Goal: Register for event/course

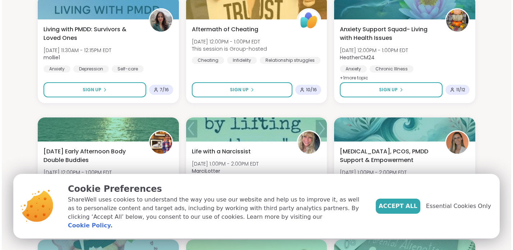
scroll to position [347, 0]
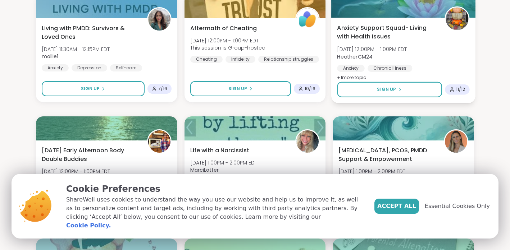
click at [378, 30] on span "Anxiety Support Squad- Living with Health Issues" at bounding box center [386, 33] width 99 height 18
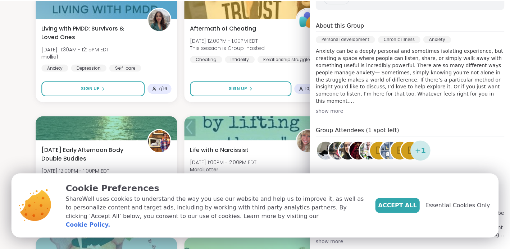
scroll to position [157, 0]
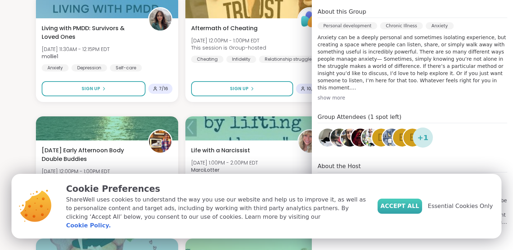
click at [404, 211] on span "Accept All" at bounding box center [400, 206] width 39 height 9
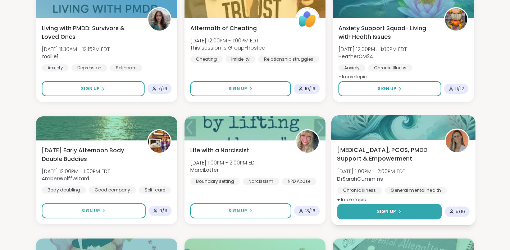
click at [386, 212] on span "Sign Up" at bounding box center [386, 212] width 19 height 6
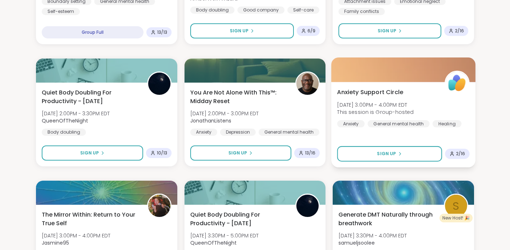
scroll to position [650, 0]
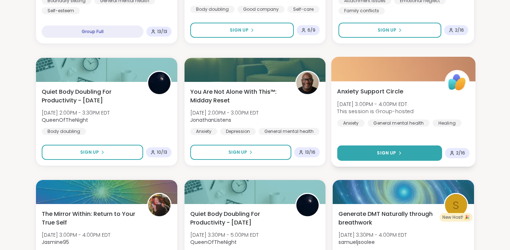
click at [387, 155] on span "Sign Up" at bounding box center [386, 153] width 19 height 6
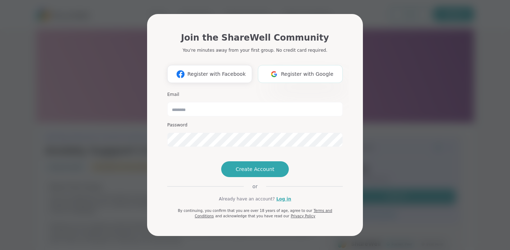
click at [285, 70] on span "Register with Google" at bounding box center [307, 74] width 52 height 8
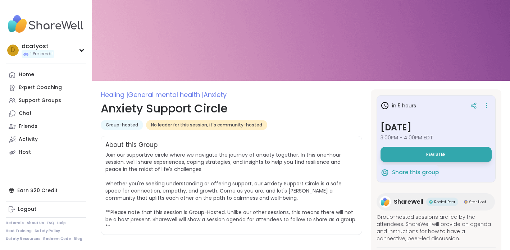
scroll to position [11, 0]
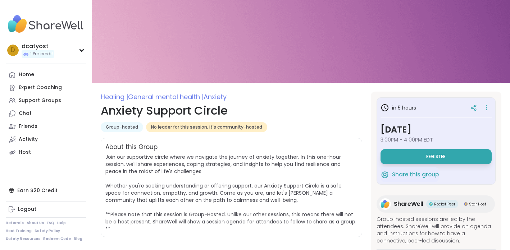
click at [162, 99] on span "General mental health |" at bounding box center [166, 96] width 76 height 9
click at [27, 76] on div "Home" at bounding box center [26, 74] width 15 height 7
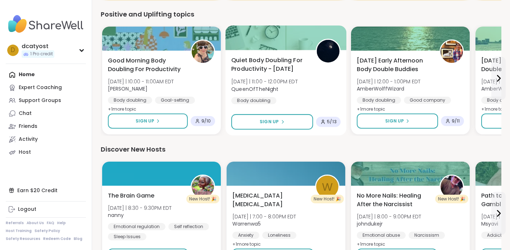
scroll to position [472, 0]
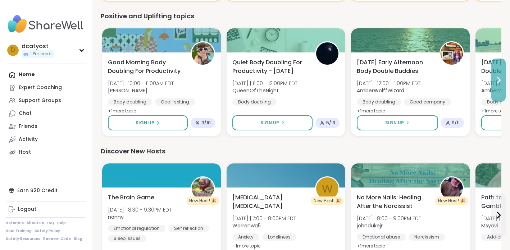
click at [498, 82] on icon at bounding box center [498, 80] width 9 height 9
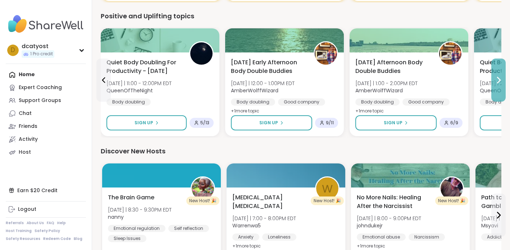
click at [499, 81] on icon at bounding box center [498, 80] width 3 height 6
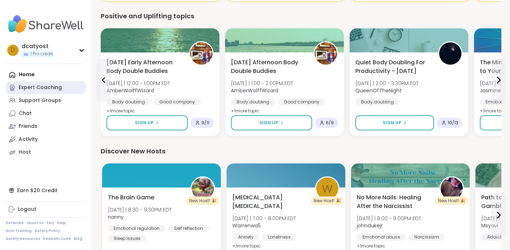
click at [43, 86] on div "Expert Coaching" at bounding box center [40, 87] width 43 height 7
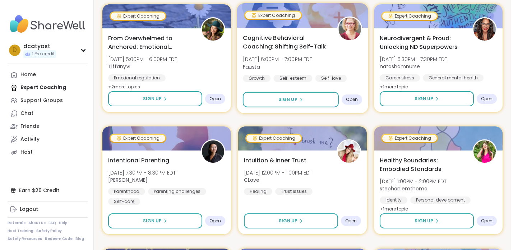
scroll to position [263, 0]
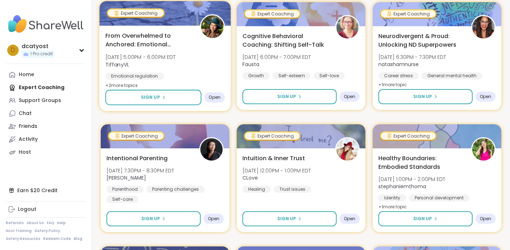
click at [150, 57] on span "[DATE] 5:00PM - 6:00PM EDT" at bounding box center [140, 57] width 70 height 7
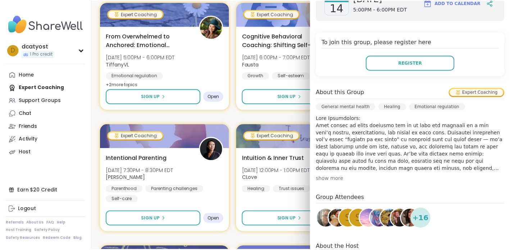
scroll to position [110, 0]
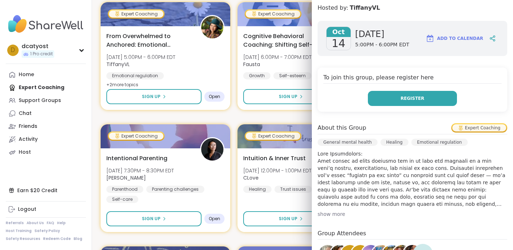
click at [408, 95] on span "Register" at bounding box center [413, 98] width 24 height 6
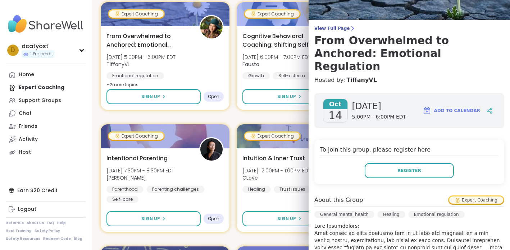
scroll to position [0, 0]
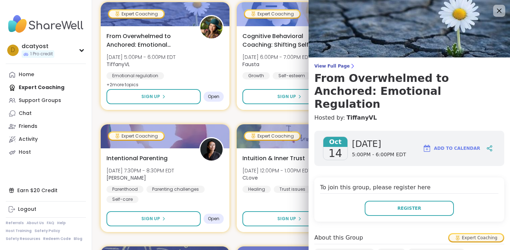
click at [494, 10] on icon at bounding box center [498, 10] width 9 height 9
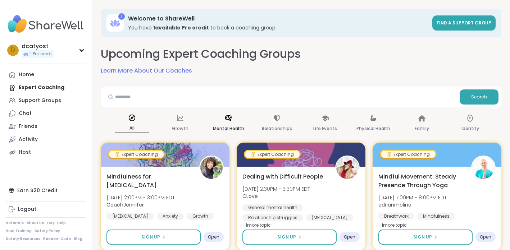
click at [233, 120] on div "Mental Health" at bounding box center [228, 123] width 34 height 27
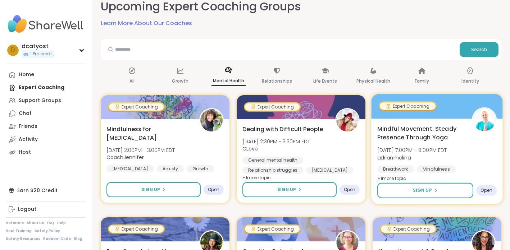
scroll to position [48, 0]
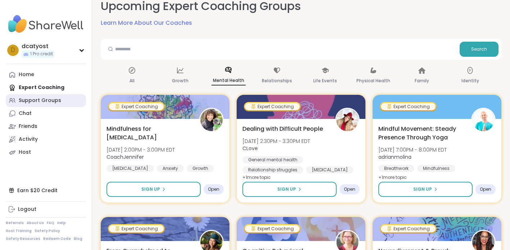
click at [46, 101] on div "Support Groups" at bounding box center [40, 100] width 42 height 7
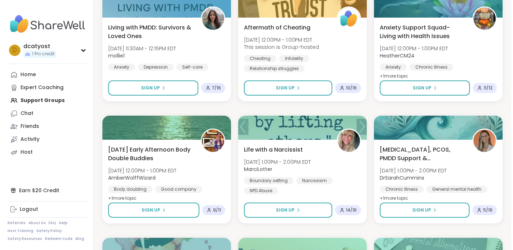
scroll to position [381, 0]
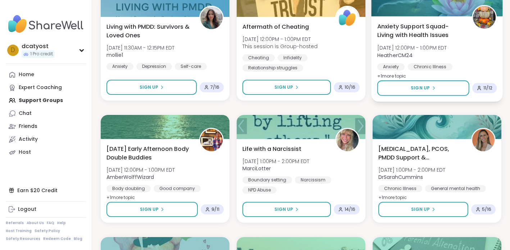
click at [420, 33] on span "Anxiety Support Squad- Living with Health Issues" at bounding box center [420, 31] width 87 height 18
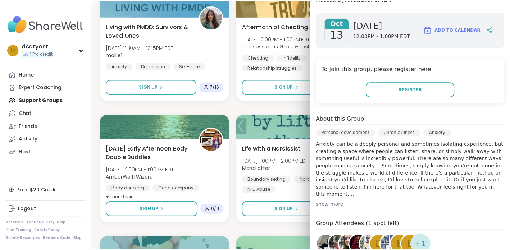
scroll to position [111, 0]
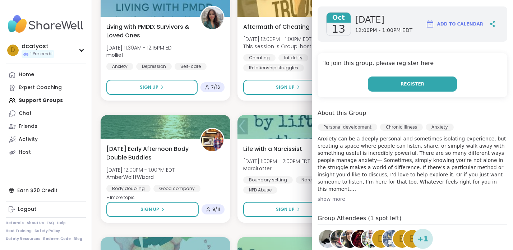
click at [412, 85] on span "Register" at bounding box center [413, 84] width 24 height 6
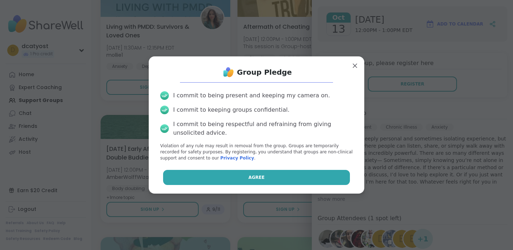
click at [255, 180] on span "Agree" at bounding box center [257, 177] width 16 height 6
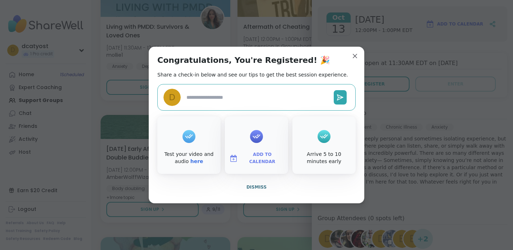
click at [239, 97] on textarea at bounding box center [257, 97] width 147 height 13
click at [257, 137] on icon at bounding box center [257, 136] width 12 height 11
click at [259, 159] on span "Add to Calendar" at bounding box center [262, 158] width 43 height 14
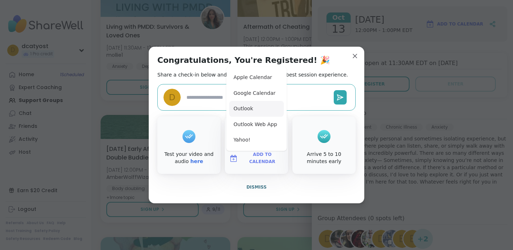
click at [252, 110] on button "Outlook" at bounding box center [256, 109] width 55 height 16
click at [264, 78] on button "Apple Calendar" at bounding box center [256, 78] width 55 height 16
click at [323, 61] on div "Congratulations, You're Registered! 🎉 Share a check-in below and see our tips t…" at bounding box center [257, 125] width 216 height 157
click at [314, 56] on div "Congratulations, You're Registered! 🎉 Share a check-in below and see our tips t…" at bounding box center [257, 125] width 216 height 157
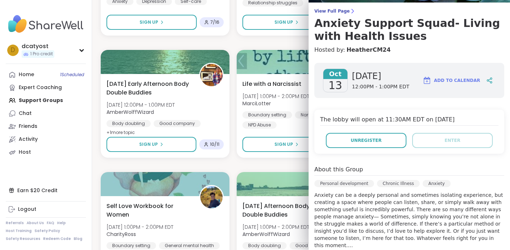
scroll to position [0, 0]
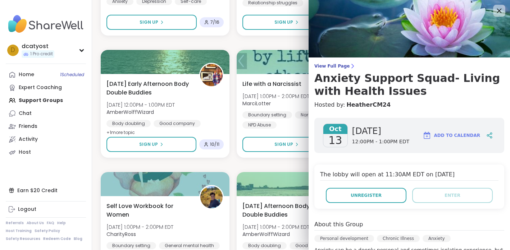
click at [495, 10] on icon at bounding box center [498, 10] width 9 height 9
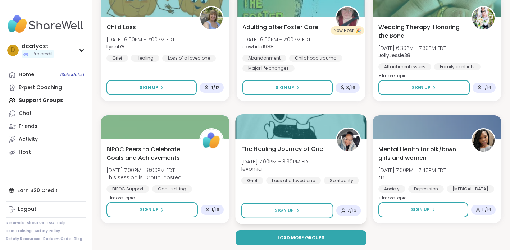
scroll to position [1362, 0]
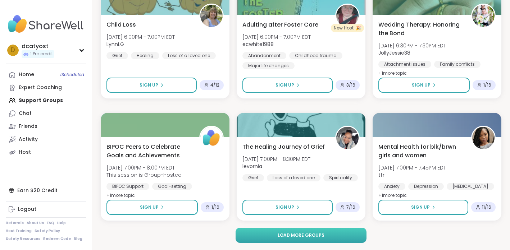
click at [283, 234] on span "Load more groups" at bounding box center [301, 235] width 47 height 6
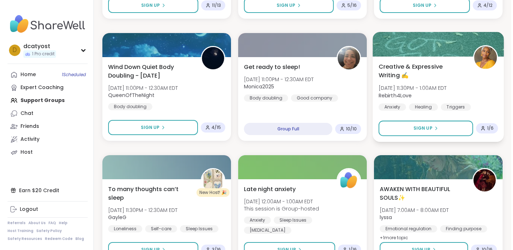
scroll to position [2175, 0]
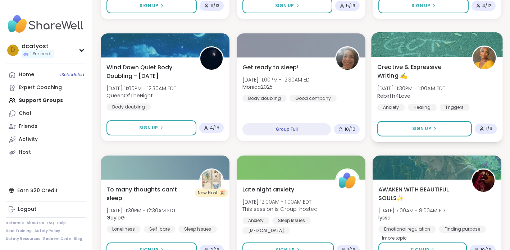
click at [423, 66] on span "Creative & Expressive Writing ✍️" at bounding box center [420, 72] width 87 height 18
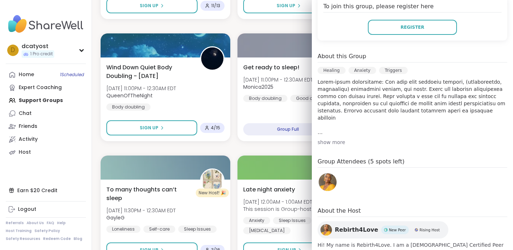
scroll to position [200, 0]
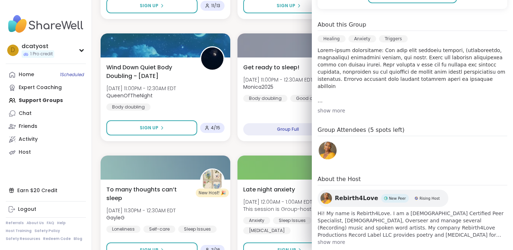
click at [330, 239] on span "show more" at bounding box center [413, 242] width 190 height 7
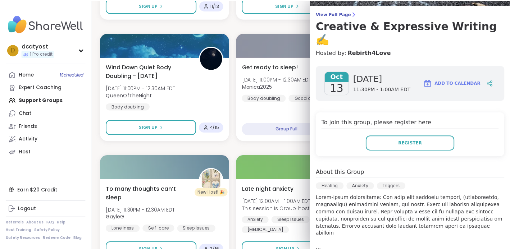
scroll to position [50, 0]
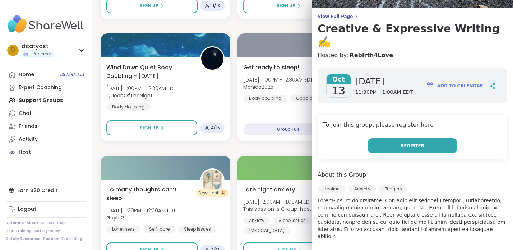
click at [399, 138] on button "Register" at bounding box center [412, 145] width 89 height 15
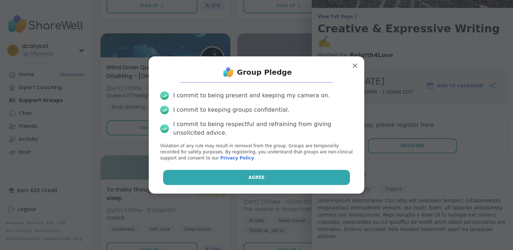
click at [257, 182] on button "Agree" at bounding box center [256, 177] width 187 height 15
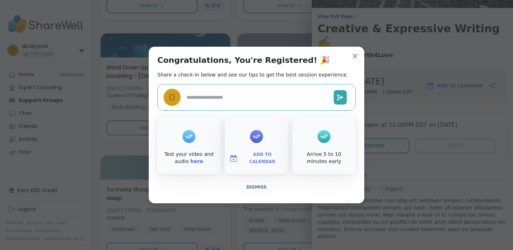
click at [256, 157] on span "Add to Calendar" at bounding box center [262, 158] width 43 height 14
click at [260, 79] on button "Apple Calendar" at bounding box center [256, 78] width 55 height 16
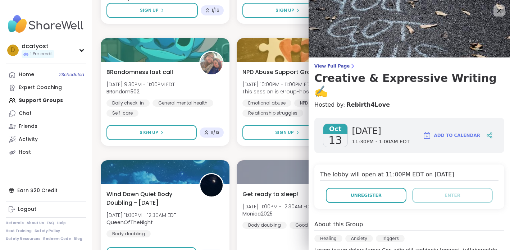
scroll to position [2036, 0]
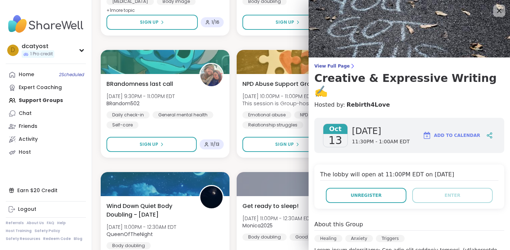
click at [497, 12] on icon at bounding box center [499, 11] width 5 height 5
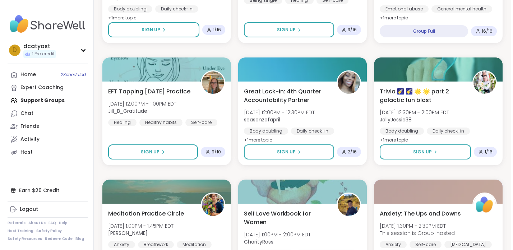
scroll to position [2763, 0]
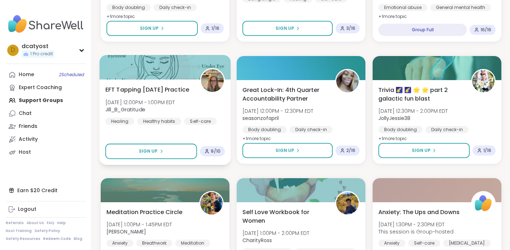
click at [133, 89] on span "EFT Tapping [DATE] Practice" at bounding box center [147, 89] width 84 height 9
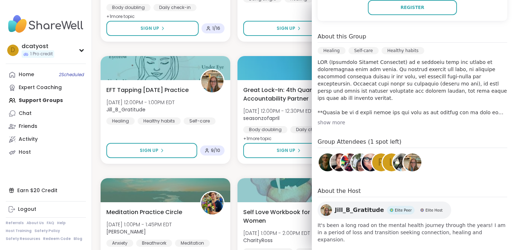
scroll to position [174, 0]
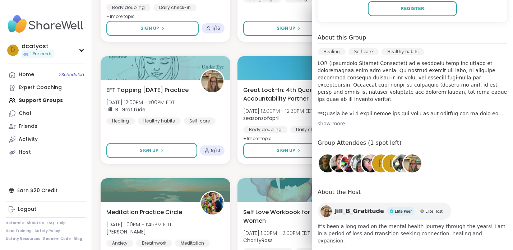
click at [339, 123] on div "show more" at bounding box center [413, 123] width 190 height 7
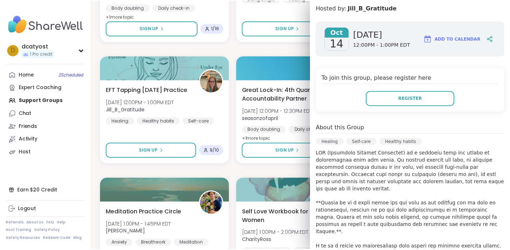
scroll to position [84, 0]
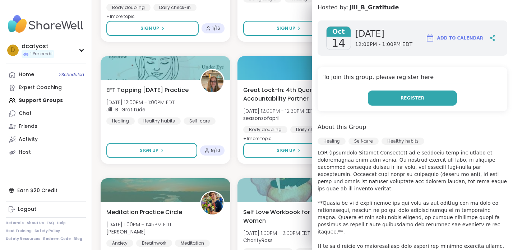
click at [407, 97] on span "Register" at bounding box center [413, 98] width 24 height 6
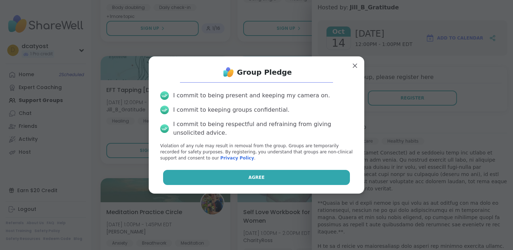
click at [256, 176] on span "Agree" at bounding box center [257, 177] width 16 height 6
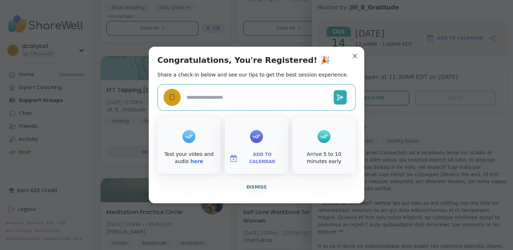
click at [261, 138] on icon at bounding box center [257, 136] width 12 height 11
click at [261, 159] on span "Add to Calendar" at bounding box center [262, 158] width 43 height 14
click at [264, 81] on button "Apple Calendar" at bounding box center [256, 78] width 55 height 16
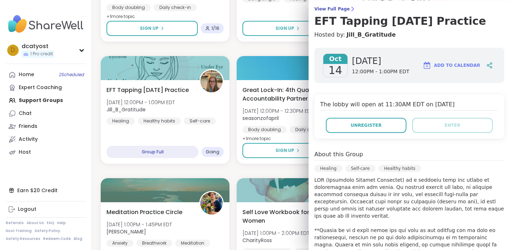
scroll to position [0, 0]
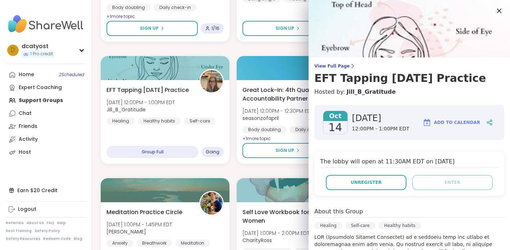
click at [495, 10] on icon at bounding box center [498, 10] width 9 height 9
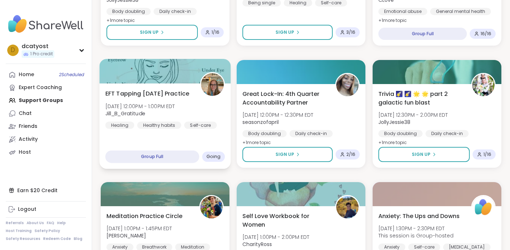
scroll to position [2750, 0]
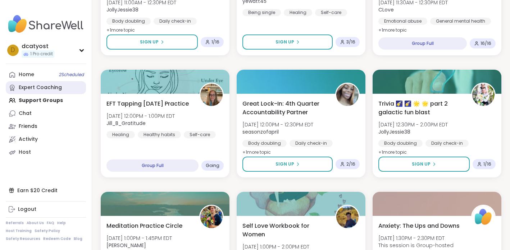
click at [51, 89] on div "Expert Coaching" at bounding box center [40, 87] width 43 height 7
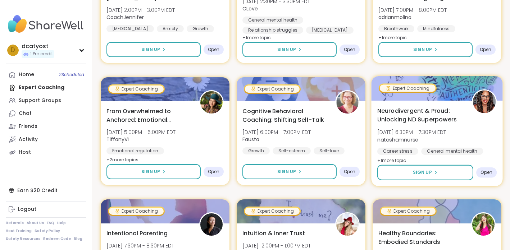
scroll to position [192, 0]
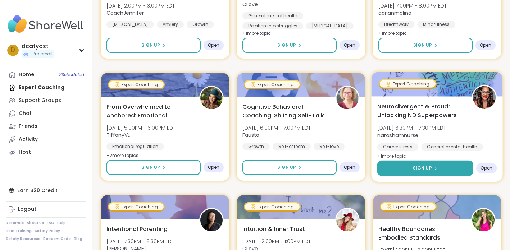
click at [418, 170] on span "Sign Up" at bounding box center [422, 168] width 19 height 6
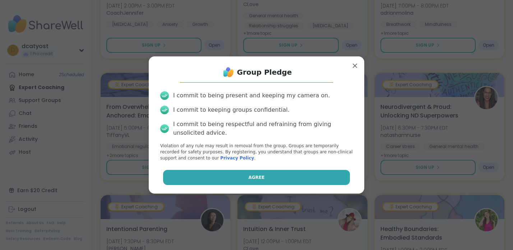
click at [261, 178] on span "Agree" at bounding box center [257, 177] width 16 height 6
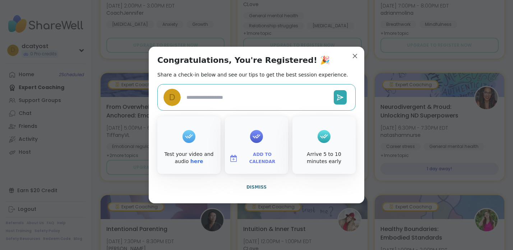
type textarea "*"
click at [272, 157] on span "Add to Calendar" at bounding box center [262, 158] width 43 height 14
click at [257, 79] on button "Apple Calendar" at bounding box center [256, 78] width 55 height 16
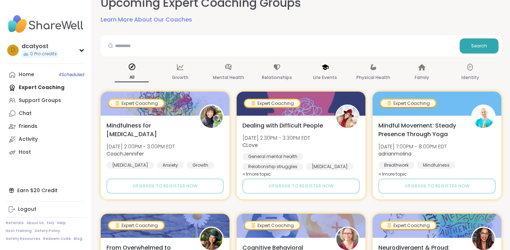
scroll to position [32, 0]
